Goal: Task Accomplishment & Management: Manage account settings

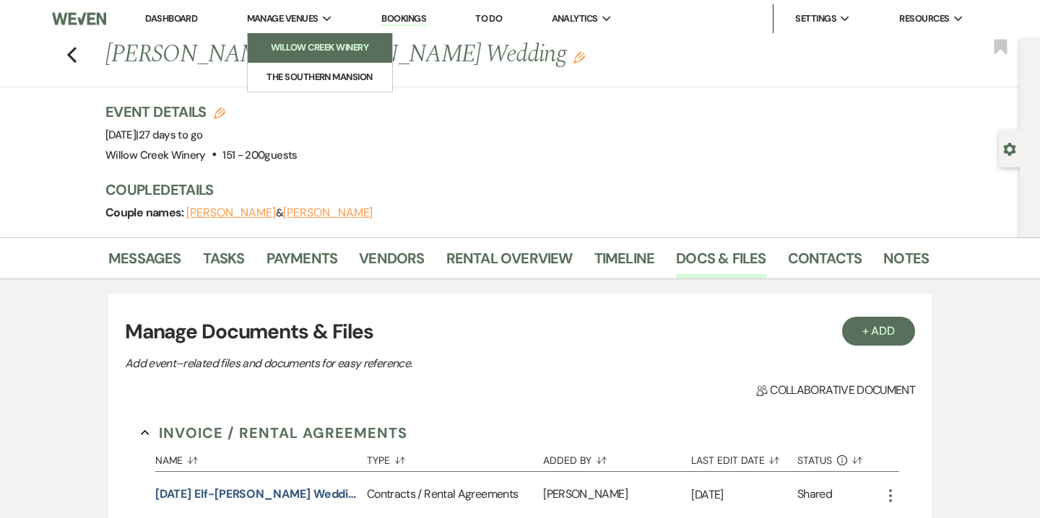
click at [321, 51] on li "Willow Creek Winery" at bounding box center [320, 47] width 130 height 14
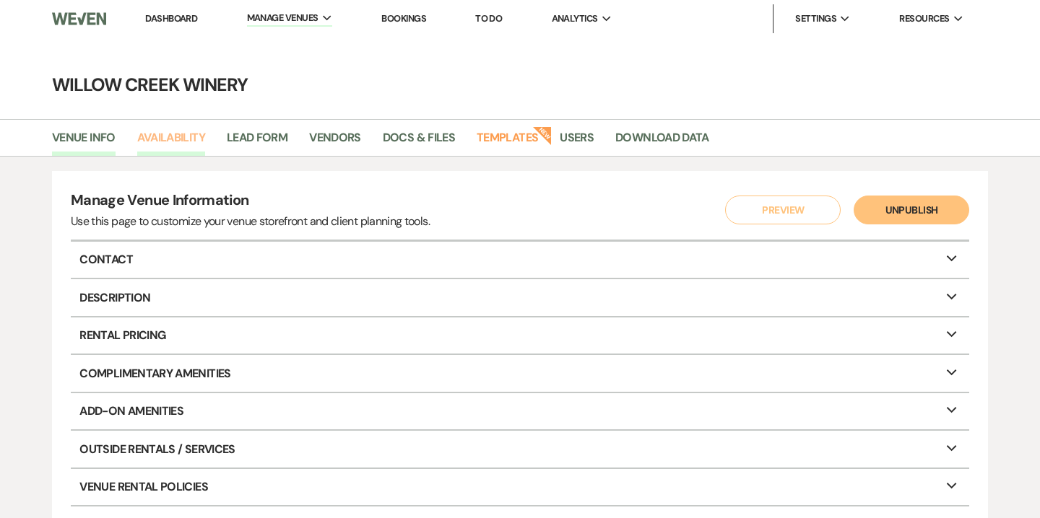
click at [194, 136] on link "Availability" at bounding box center [171, 142] width 68 height 27
select select "2"
select select "2026"
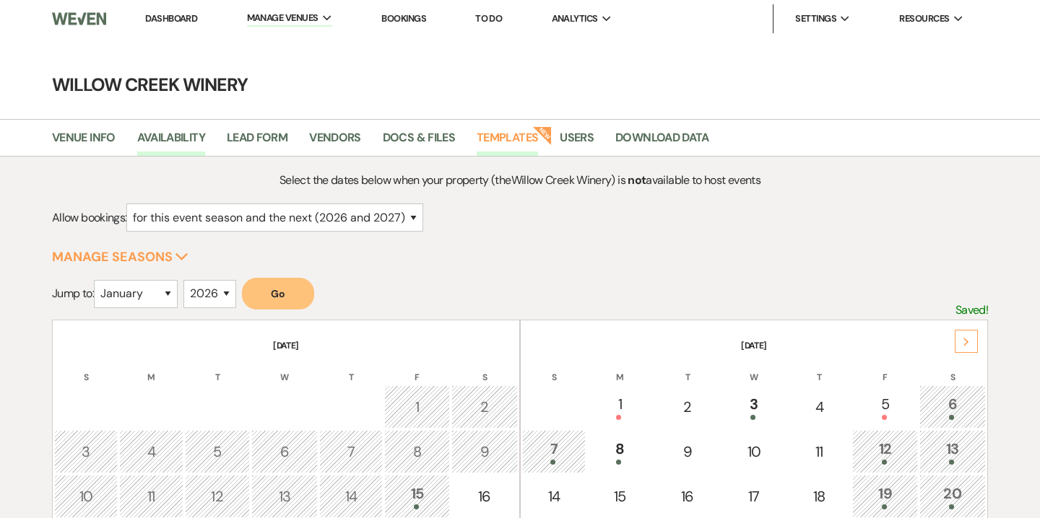
click at [512, 144] on link "Templates" at bounding box center [507, 142] width 61 height 27
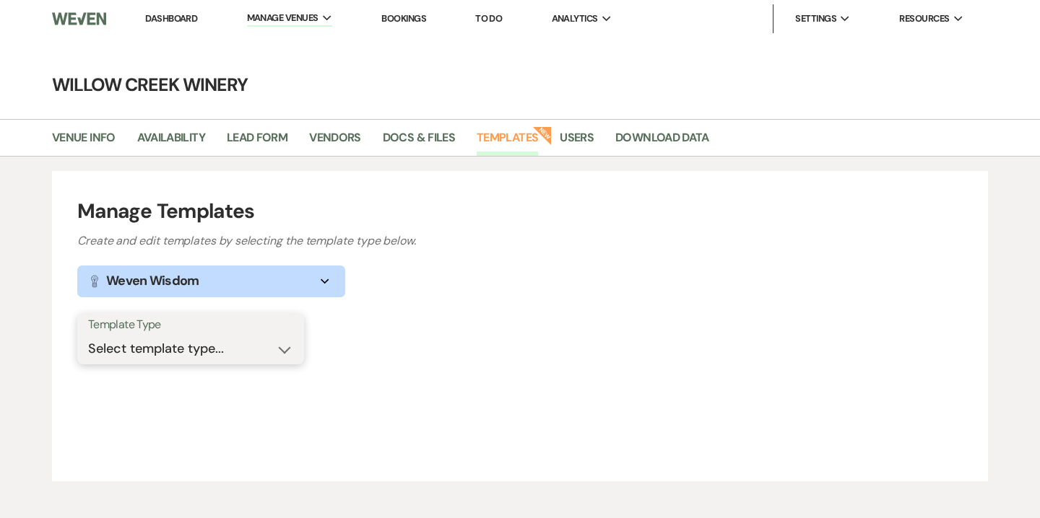
click at [239, 351] on select "Select template type... Task List Message Templates Payment Plan Inventory Item…" at bounding box center [190, 349] width 205 height 28
click at [213, 359] on select "Select template type... Task List Message Templates Payment Plan Inventory Item…" at bounding box center [190, 349] width 205 height 28
select select "Message Templates"
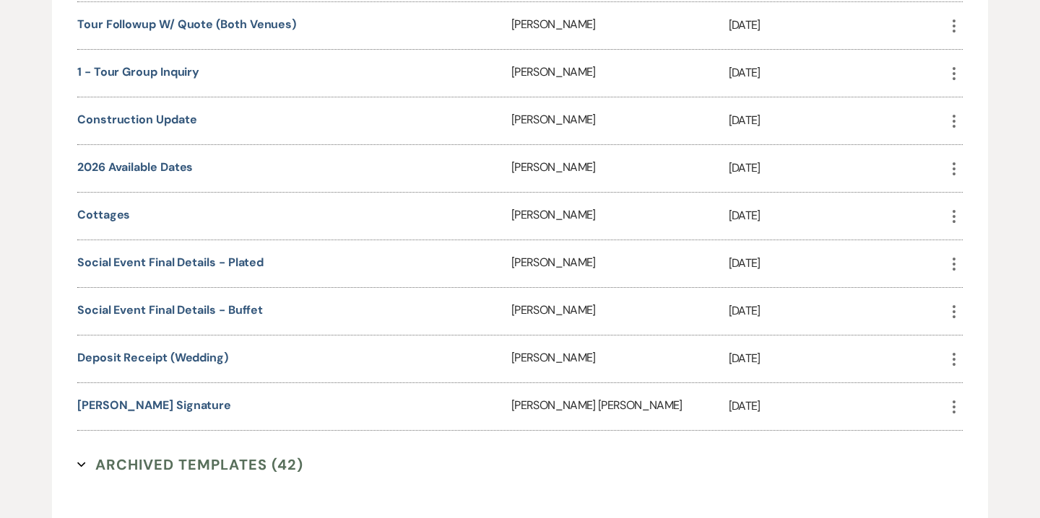
scroll to position [2844, 0]
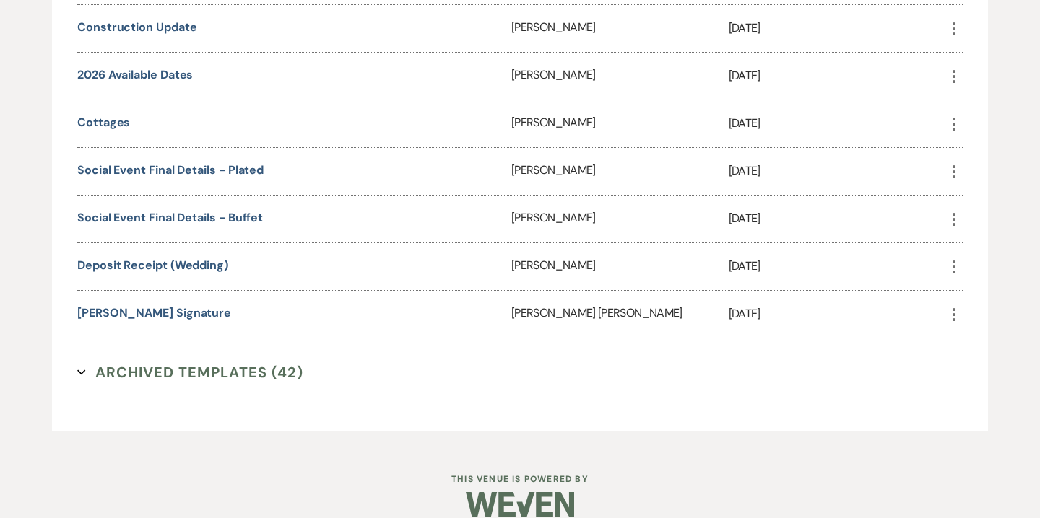
click at [167, 162] on link "Social Event Final Details - Plated" at bounding box center [170, 169] width 186 height 15
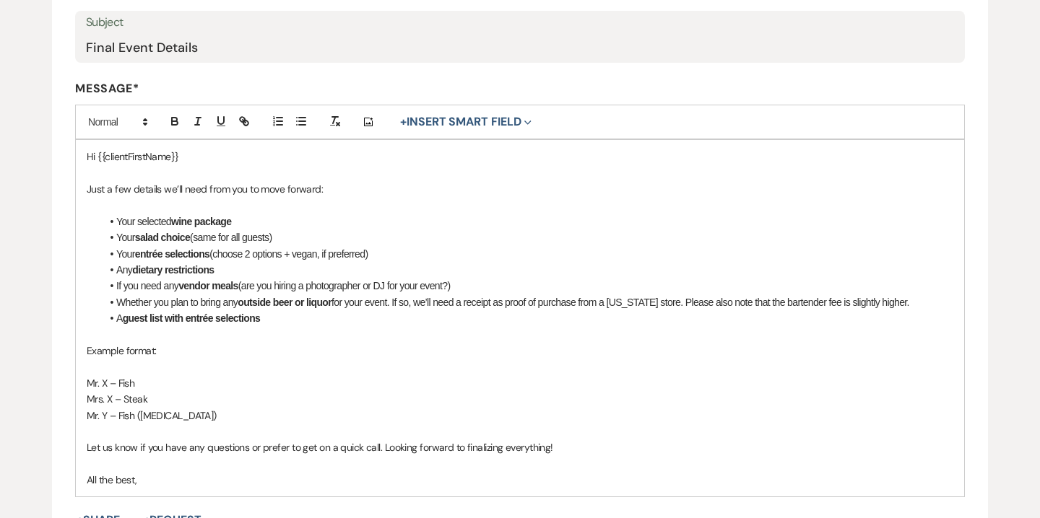
click at [272, 317] on li "A guest list with entrée selections" at bounding box center [527, 318] width 852 height 16
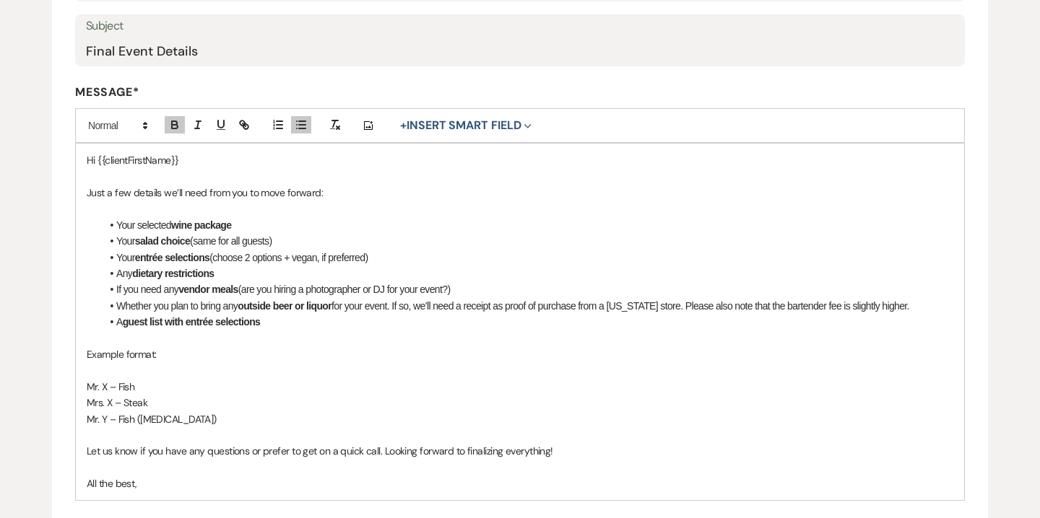
scroll to position [285, 0]
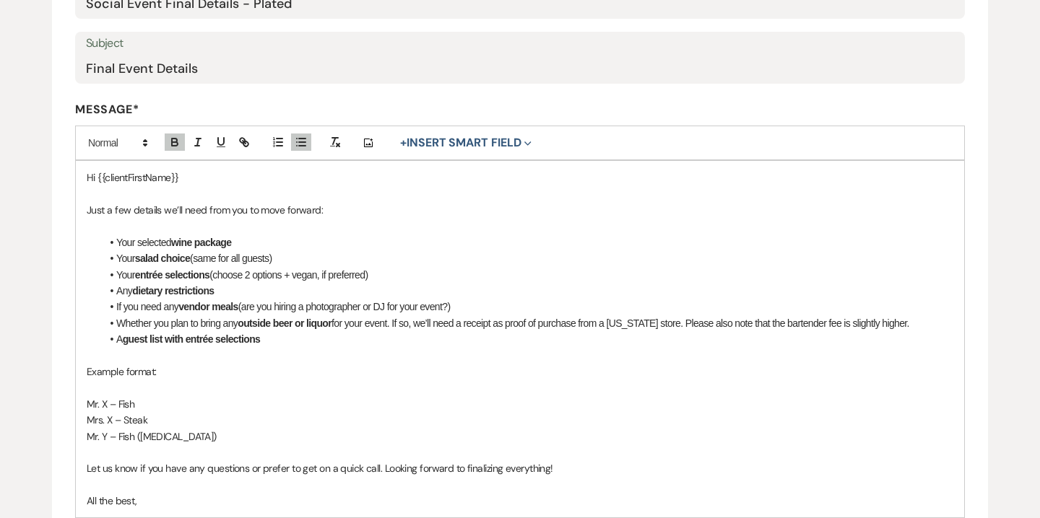
click at [117, 243] on li "Your selected wine package" at bounding box center [527, 243] width 852 height 16
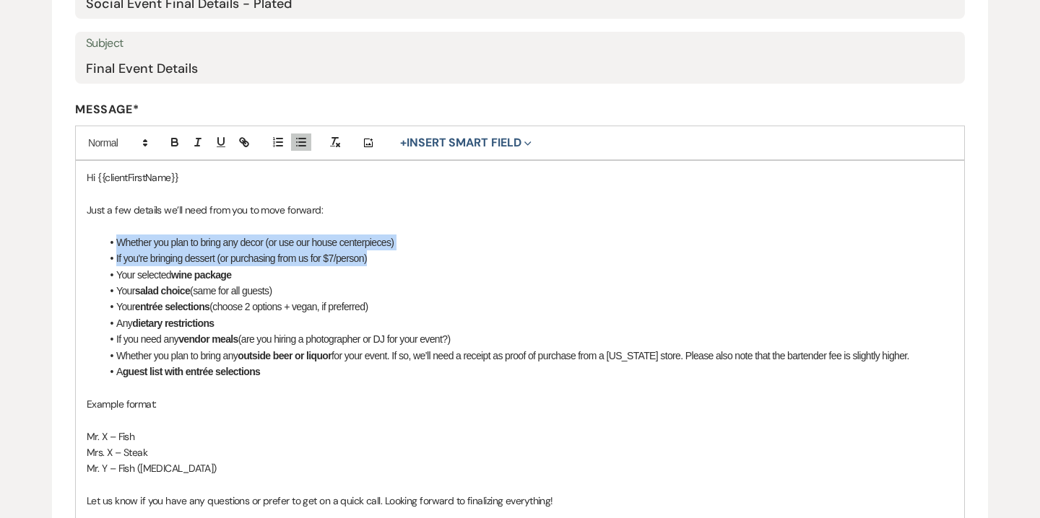
drag, startPoint x: 116, startPoint y: 242, endPoint x: 395, endPoint y: 261, distance: 280.0
click at [395, 261] on ul "Whether you plan to bring any decor (or use our house centerpieces) If you're b…" at bounding box center [527, 308] width 852 height 146
copy ul "Whether you plan to bring any decor (or use our house centerpieces) If you're b…"
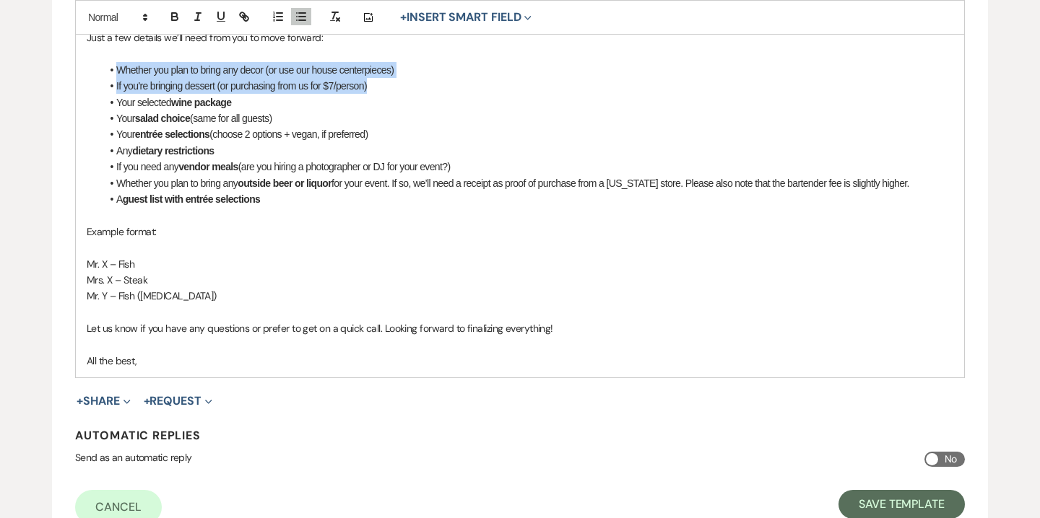
scroll to position [580, 0]
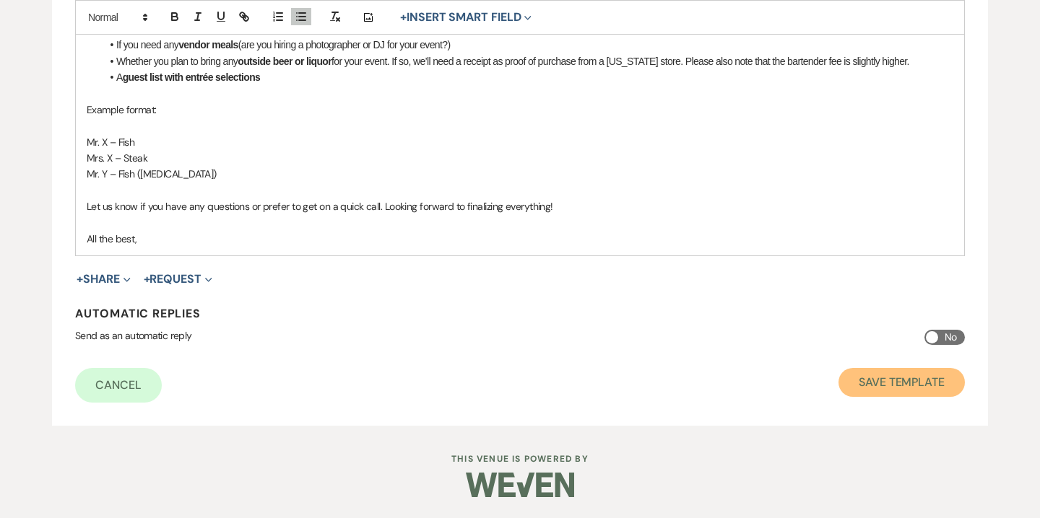
click at [881, 378] on button "Save Template" at bounding box center [901, 382] width 126 height 29
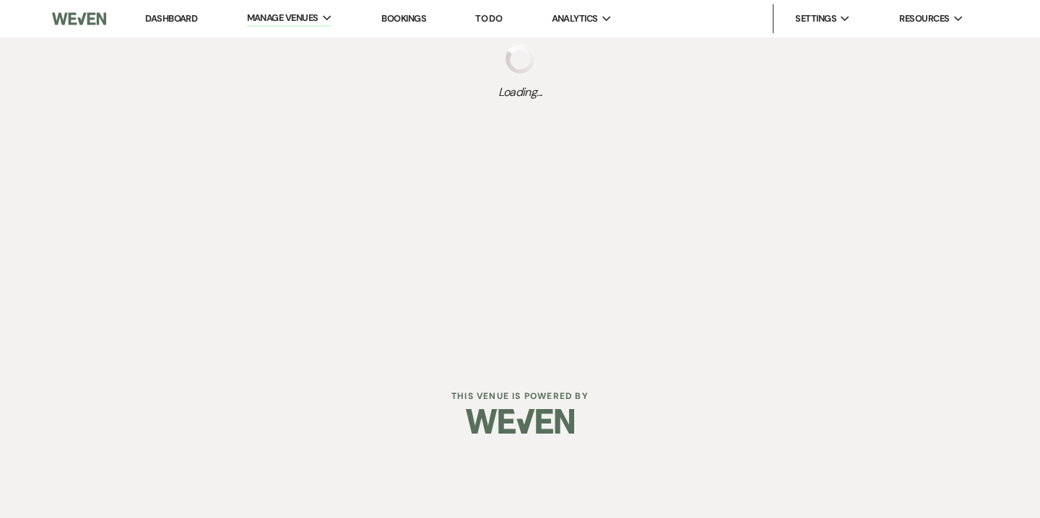
select select "Message Templates"
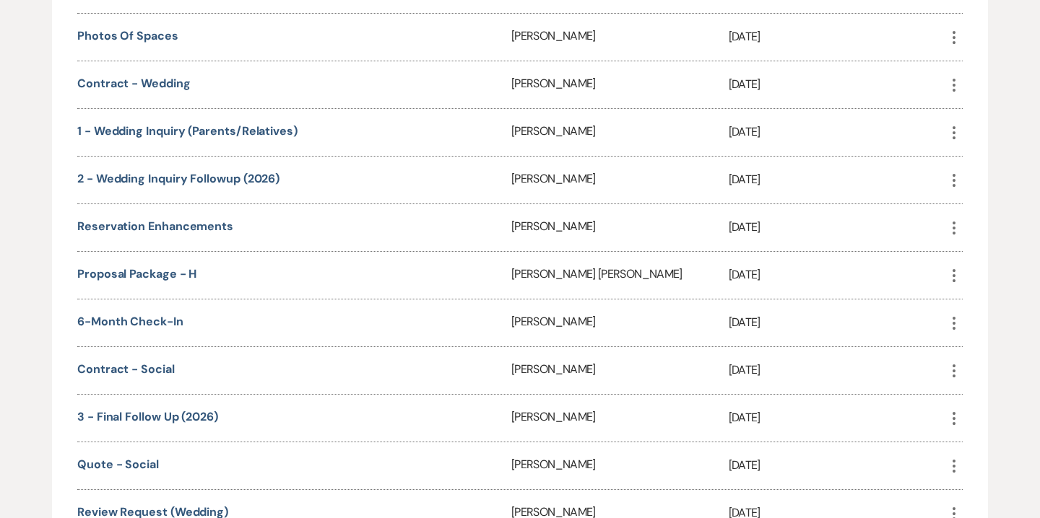
scroll to position [2844, 0]
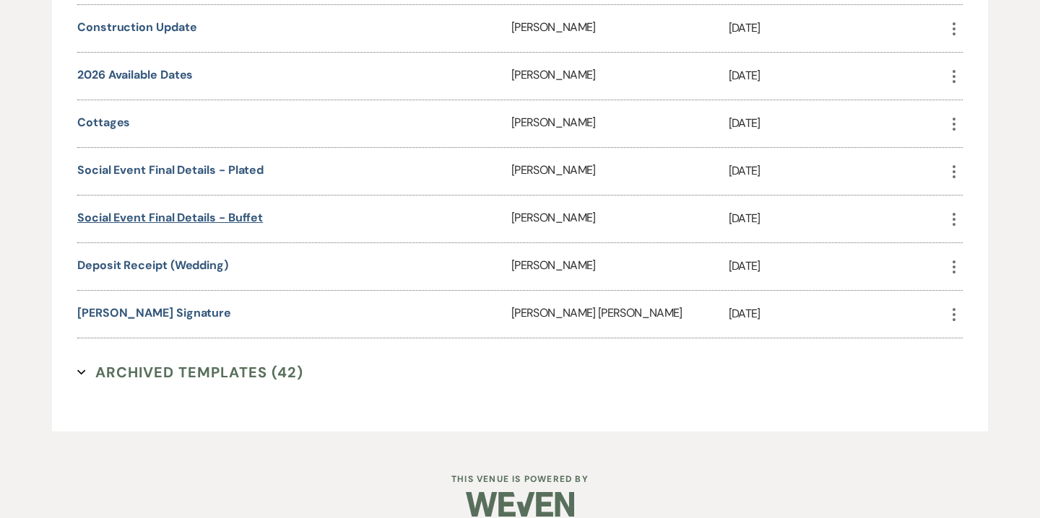
click at [225, 210] on link "Social Event Final Details - Buffet" at bounding box center [170, 217] width 186 height 15
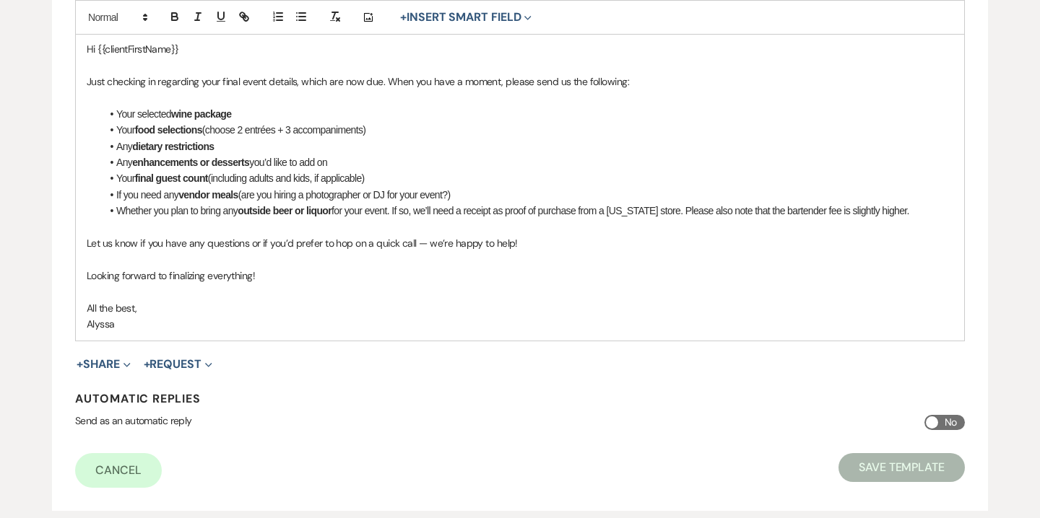
scroll to position [336, 0]
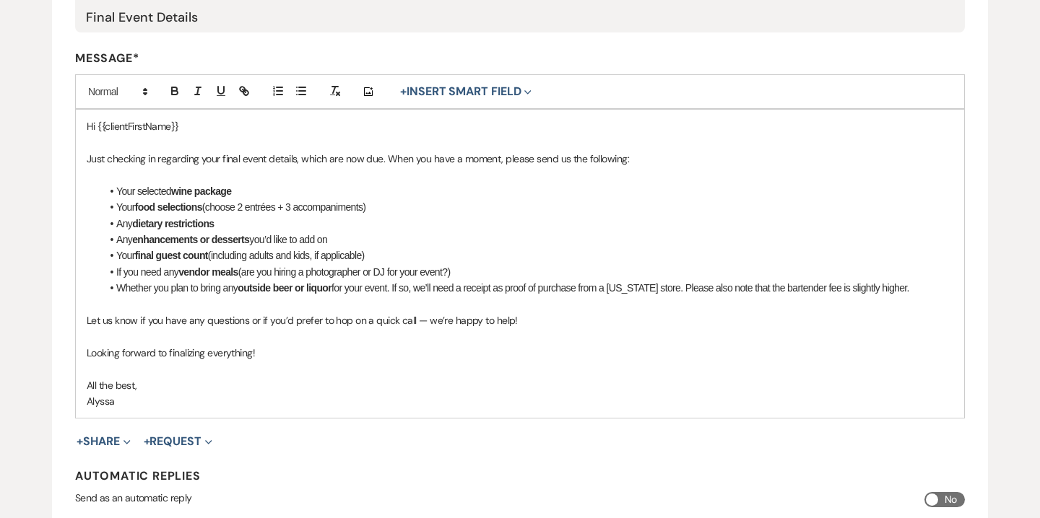
click at [116, 193] on li "Your selected wine package" at bounding box center [527, 191] width 852 height 16
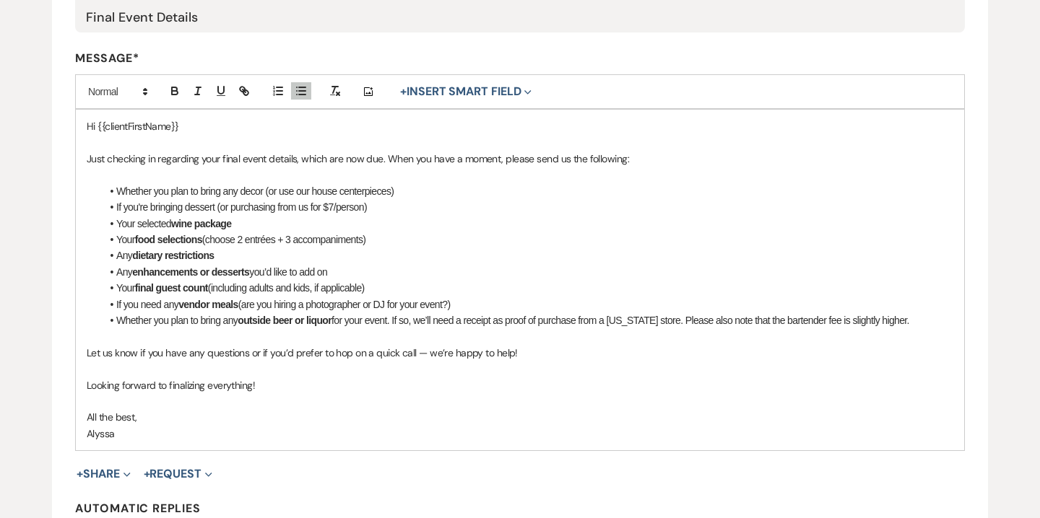
scroll to position [531, 0]
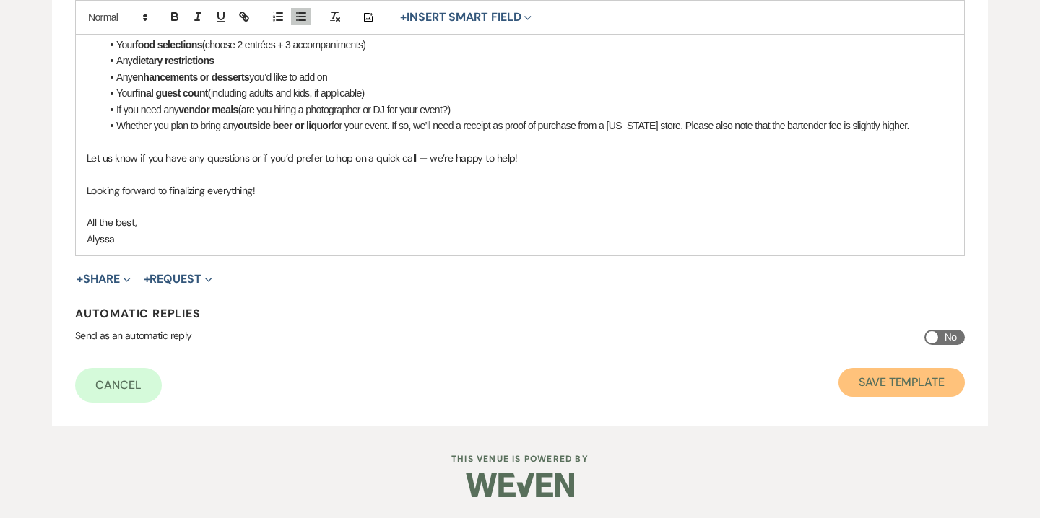
click at [891, 377] on button "Save Template" at bounding box center [901, 382] width 126 height 29
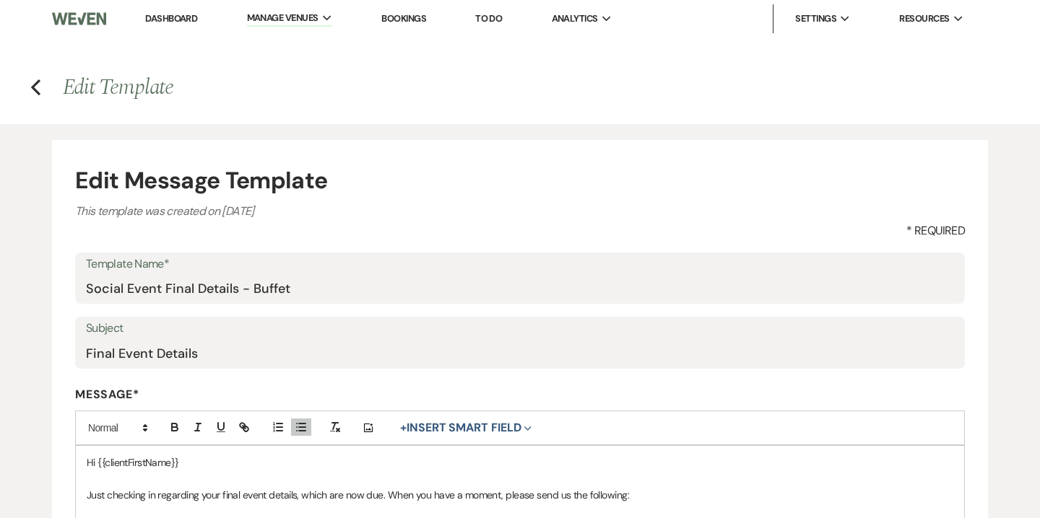
select select "Message Templates"
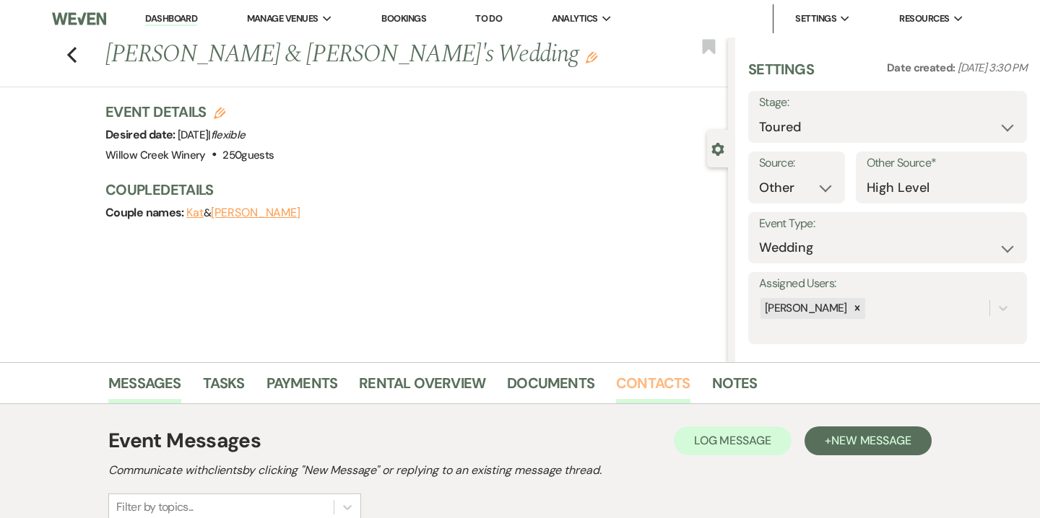
click at [679, 386] on link "Contacts" at bounding box center [653, 388] width 74 height 32
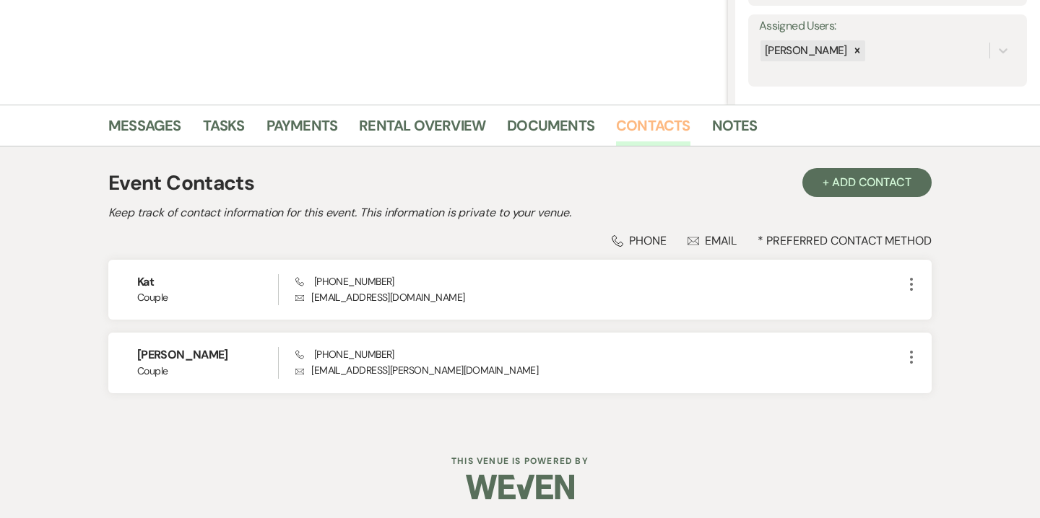
scroll to position [260, 0]
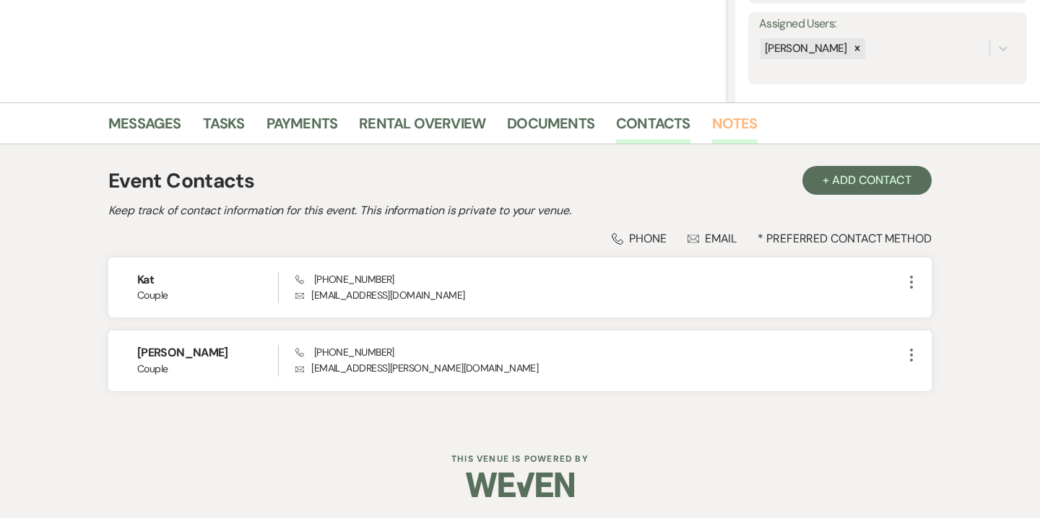
click at [739, 116] on link "Notes" at bounding box center [734, 128] width 45 height 32
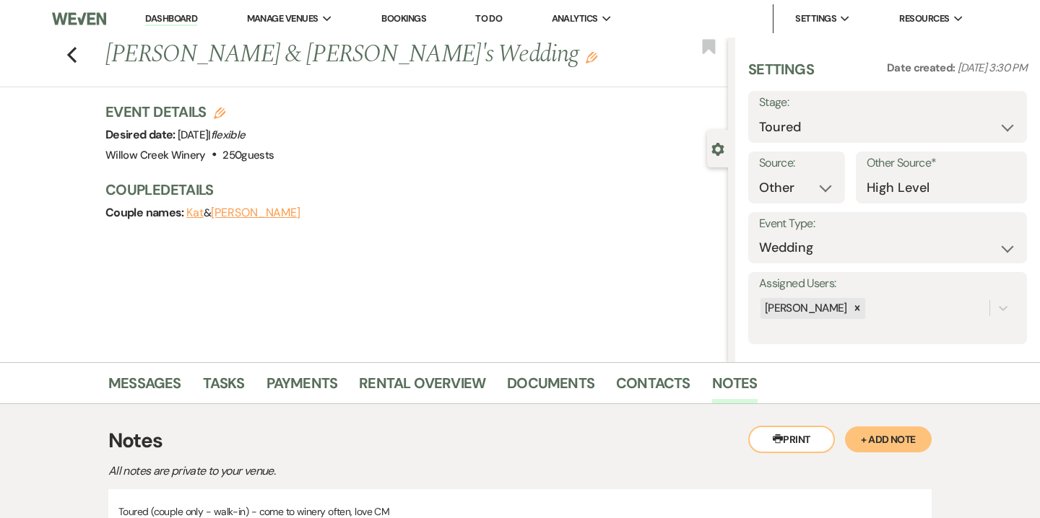
click at [187, 373] on li "Messages" at bounding box center [155, 386] width 95 height 35
click at [176, 383] on link "Messages" at bounding box center [144, 388] width 73 height 32
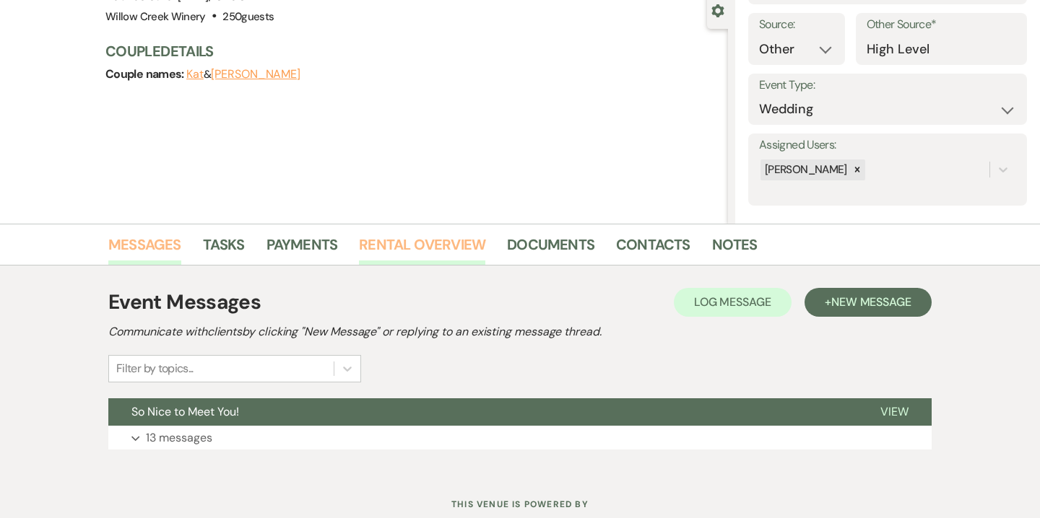
scroll to position [185, 0]
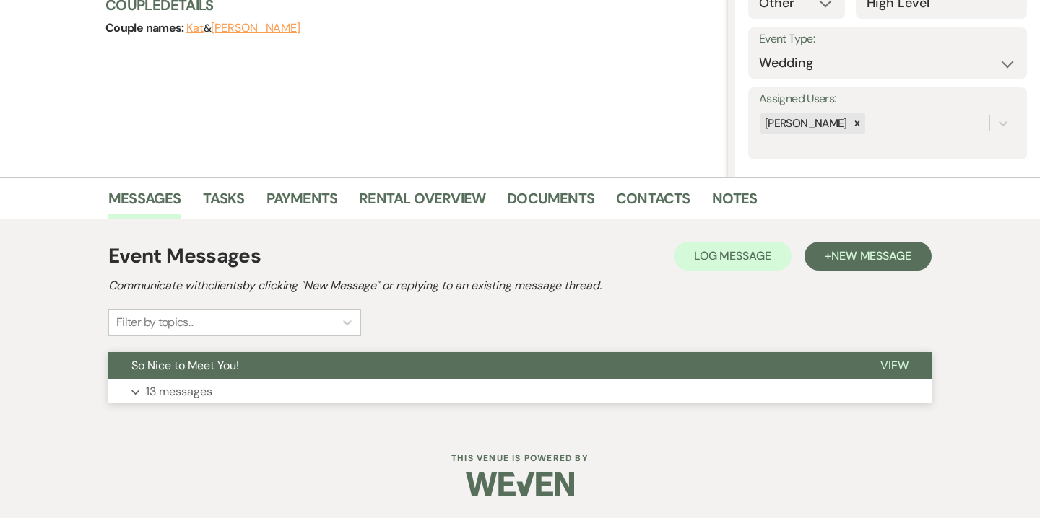
click at [365, 385] on button "Expand 13 messages" at bounding box center [519, 392] width 823 height 25
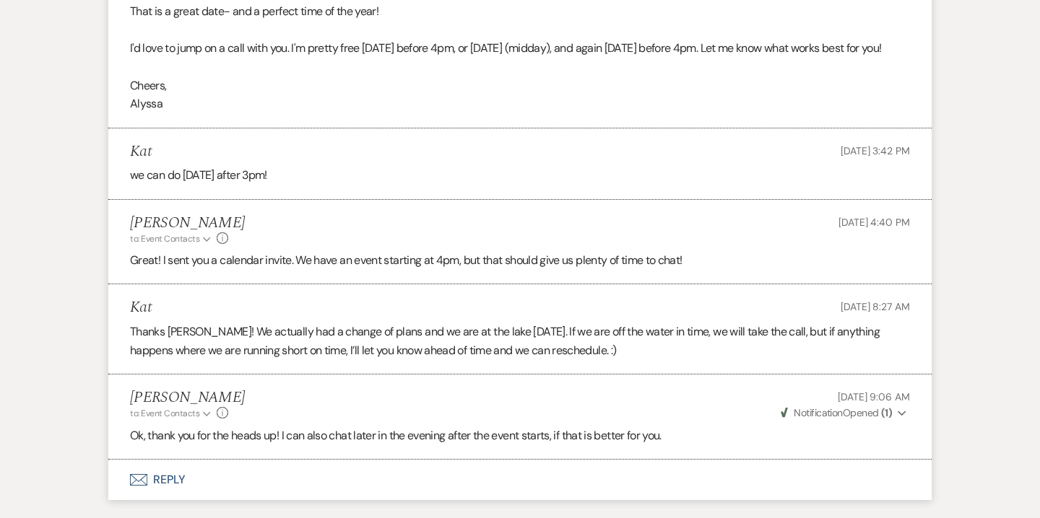
scroll to position [3245, 0]
